Goal: Information Seeking & Learning: Learn about a topic

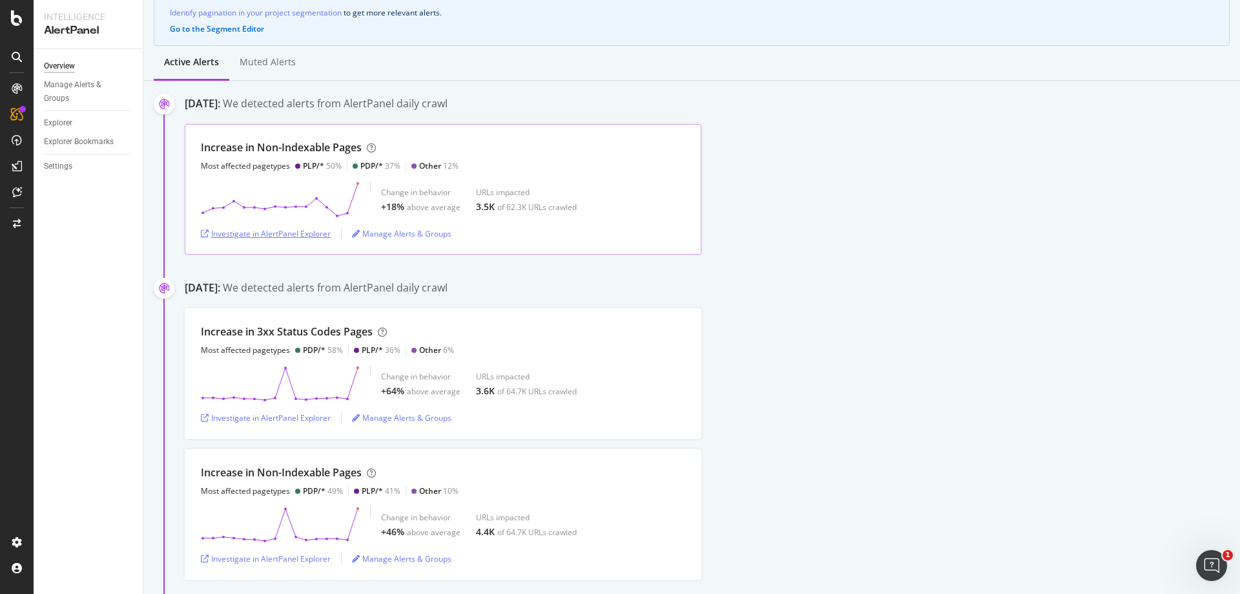
click at [316, 229] on div "Investigate in AlertPanel Explorer" at bounding box center [266, 233] width 130 height 11
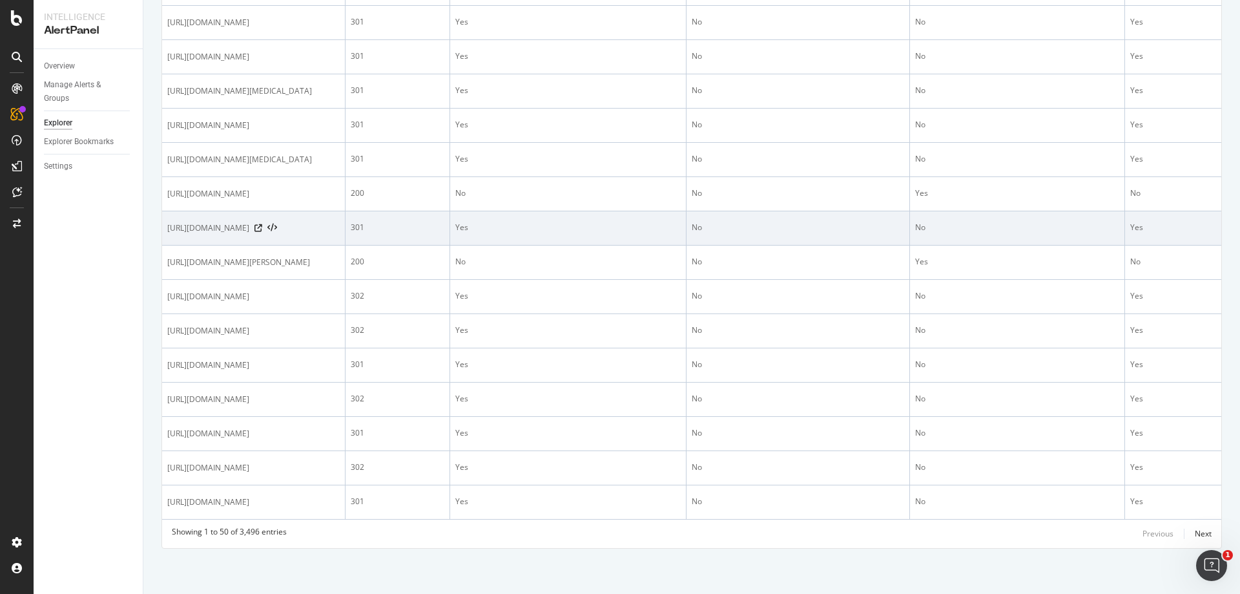
scroll to position [1556, 0]
